Goal: Transaction & Acquisition: Purchase product/service

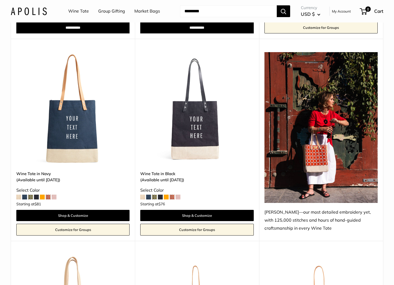
scroll to position [649, 0]
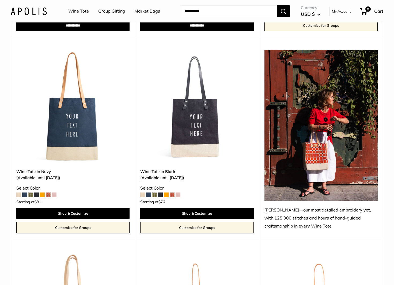
click at [144, 193] on span at bounding box center [142, 195] width 5 height 5
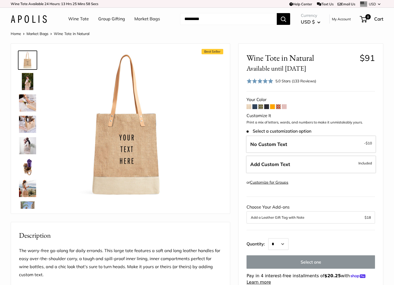
click at [254, 107] on span at bounding box center [254, 106] width 5 height 5
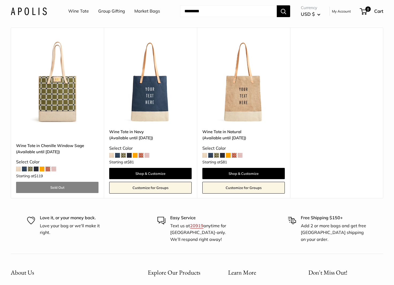
scroll to position [1568, 0]
